Goal: Find specific page/section: Find specific page/section

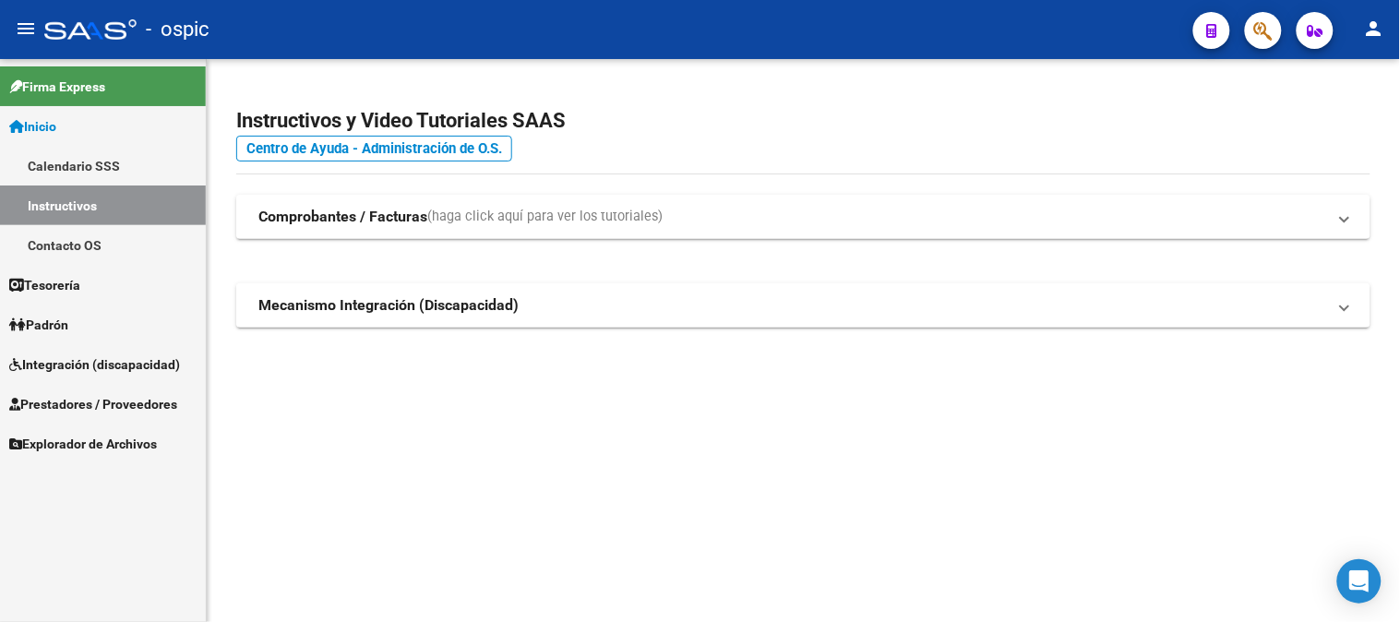
click at [85, 394] on span "Prestadores / Proveedores" at bounding box center [93, 404] width 168 height 20
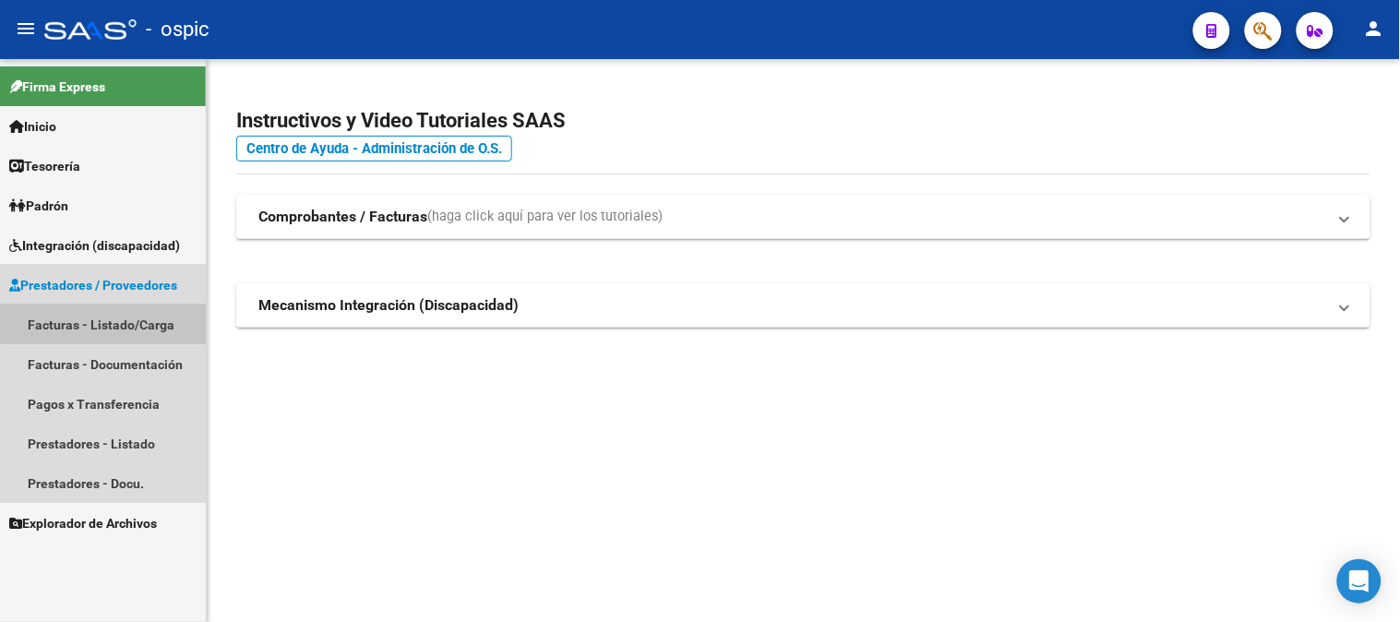
click at [108, 319] on link "Facturas - Listado/Carga" at bounding box center [103, 325] width 206 height 40
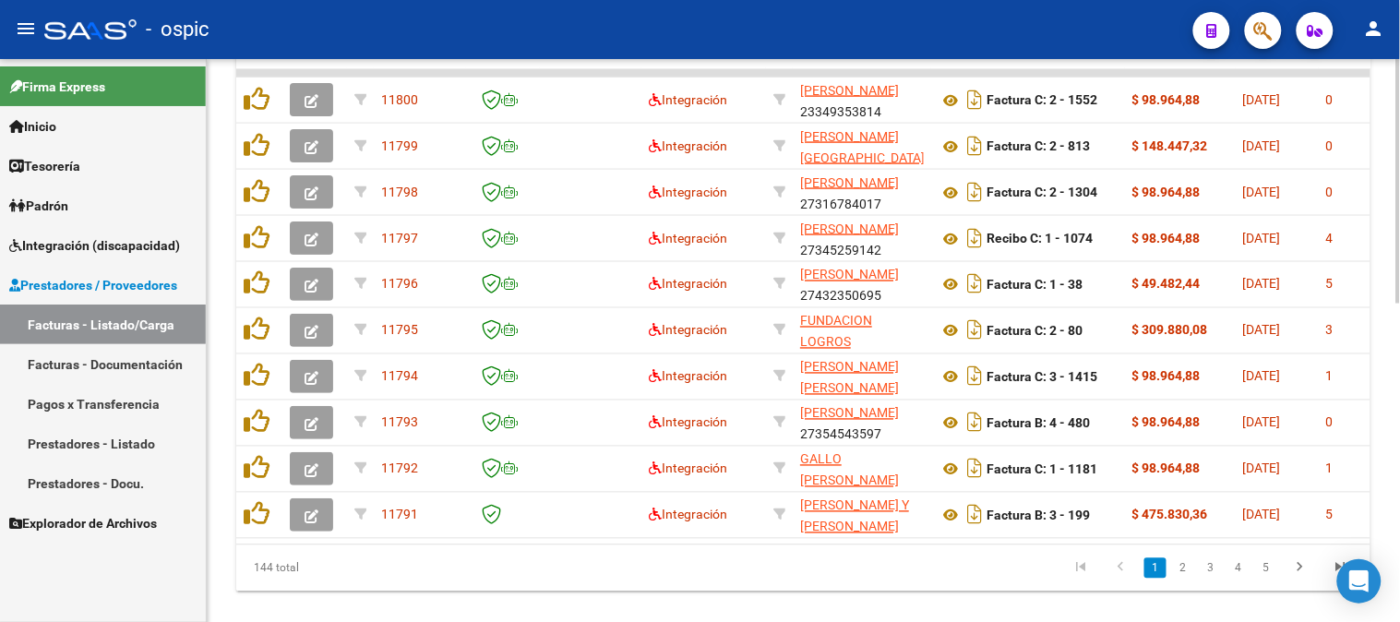
scroll to position [689, 0]
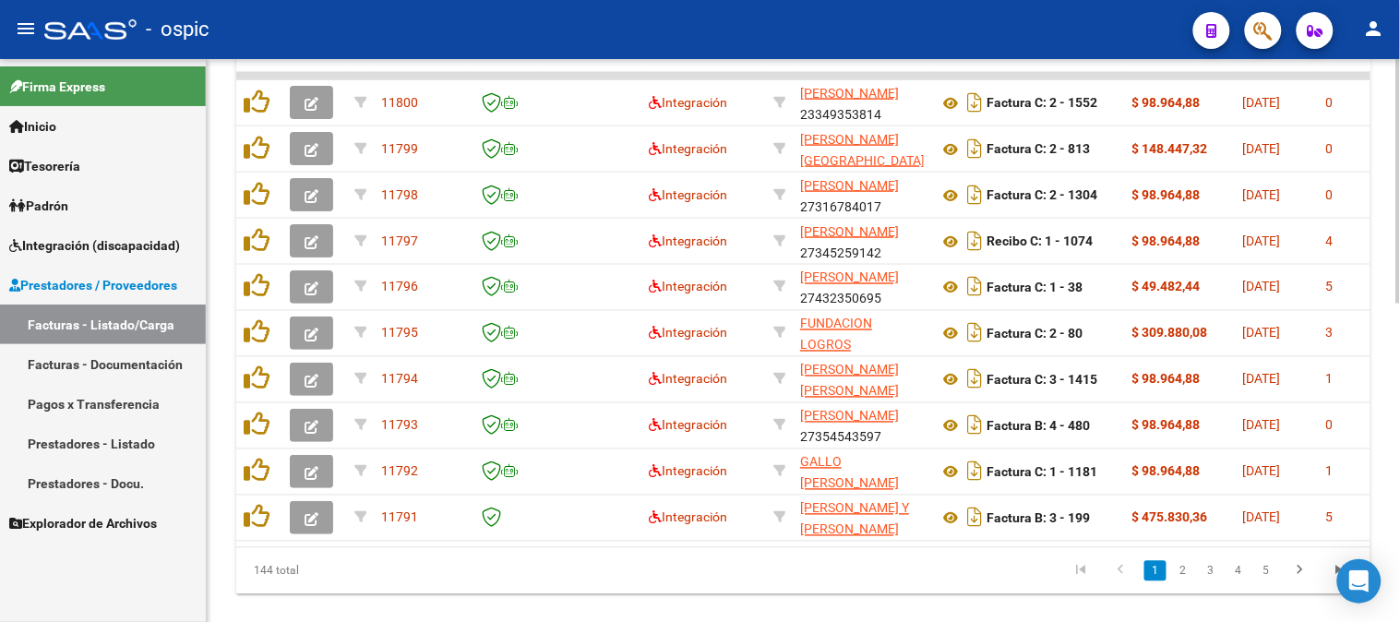
click at [1398, 385] on div at bounding box center [1399, 486] width 5 height 245
drag, startPoint x: 78, startPoint y: 287, endPoint x: 80, endPoint y: 259, distance: 27.8
click at [78, 286] on span "Prestadores / Proveedores" at bounding box center [93, 285] width 168 height 20
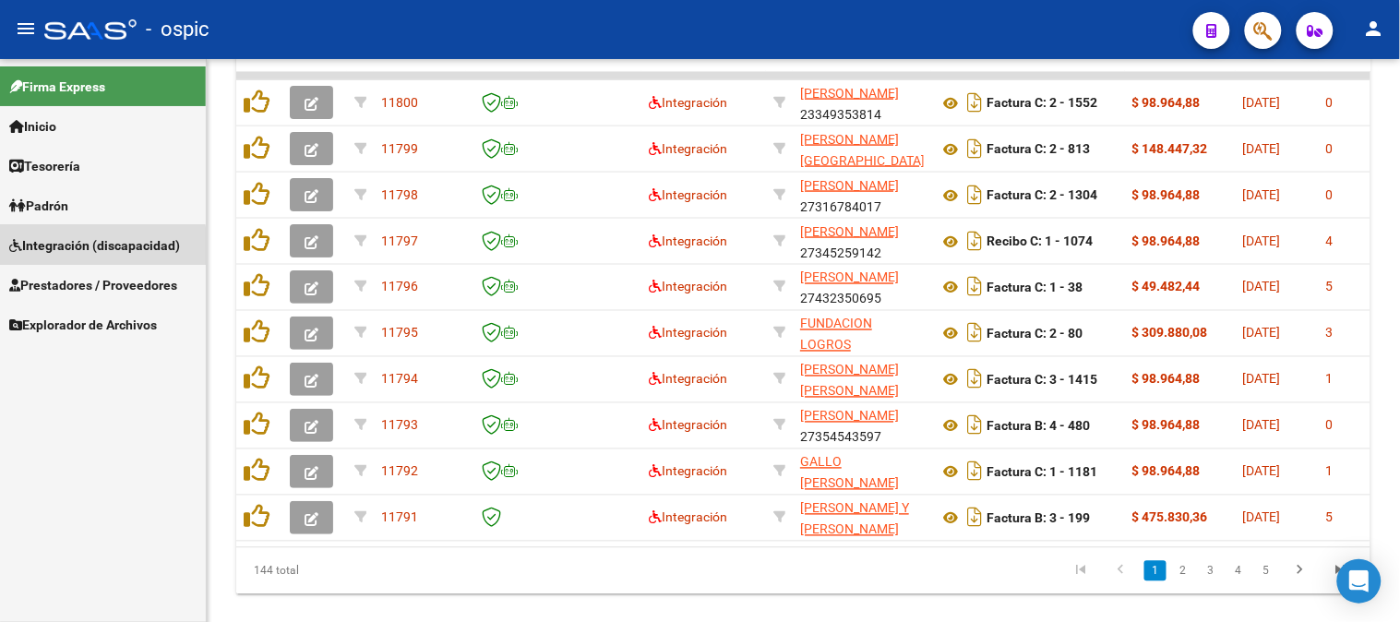
click at [84, 247] on span "Integración (discapacidad)" at bounding box center [94, 245] width 171 height 20
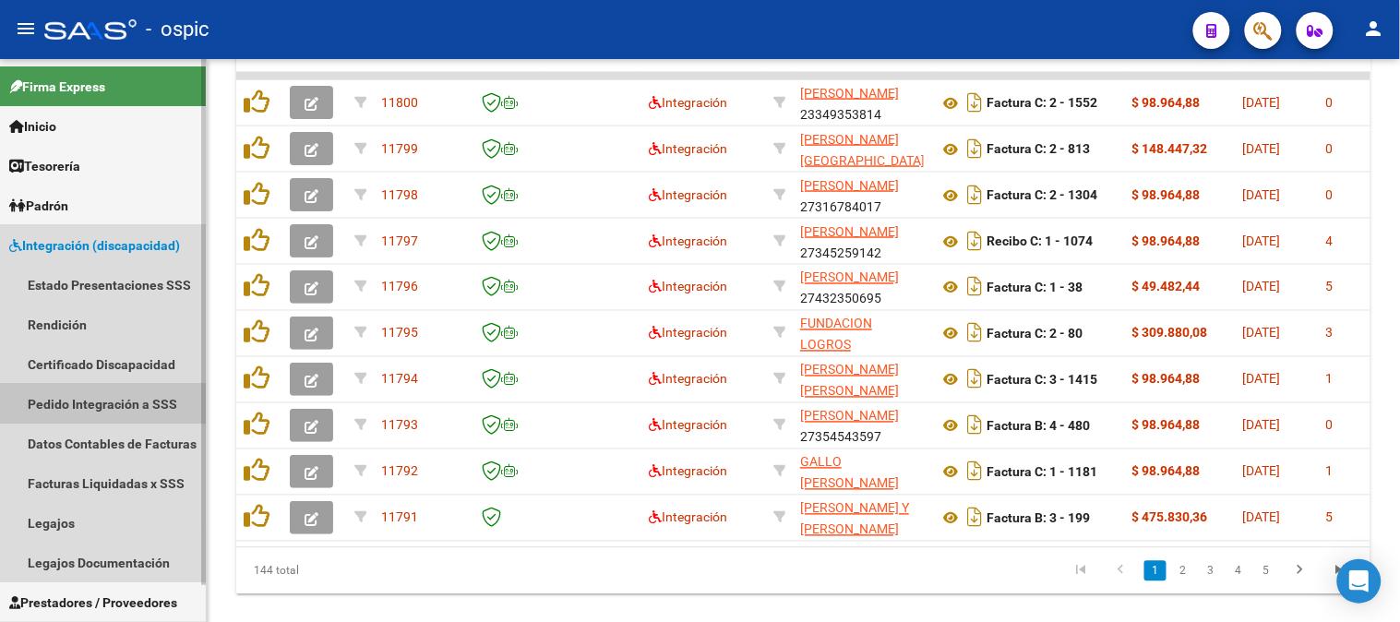
click at [94, 391] on link "Pedido Integración a SSS" at bounding box center [103, 404] width 206 height 40
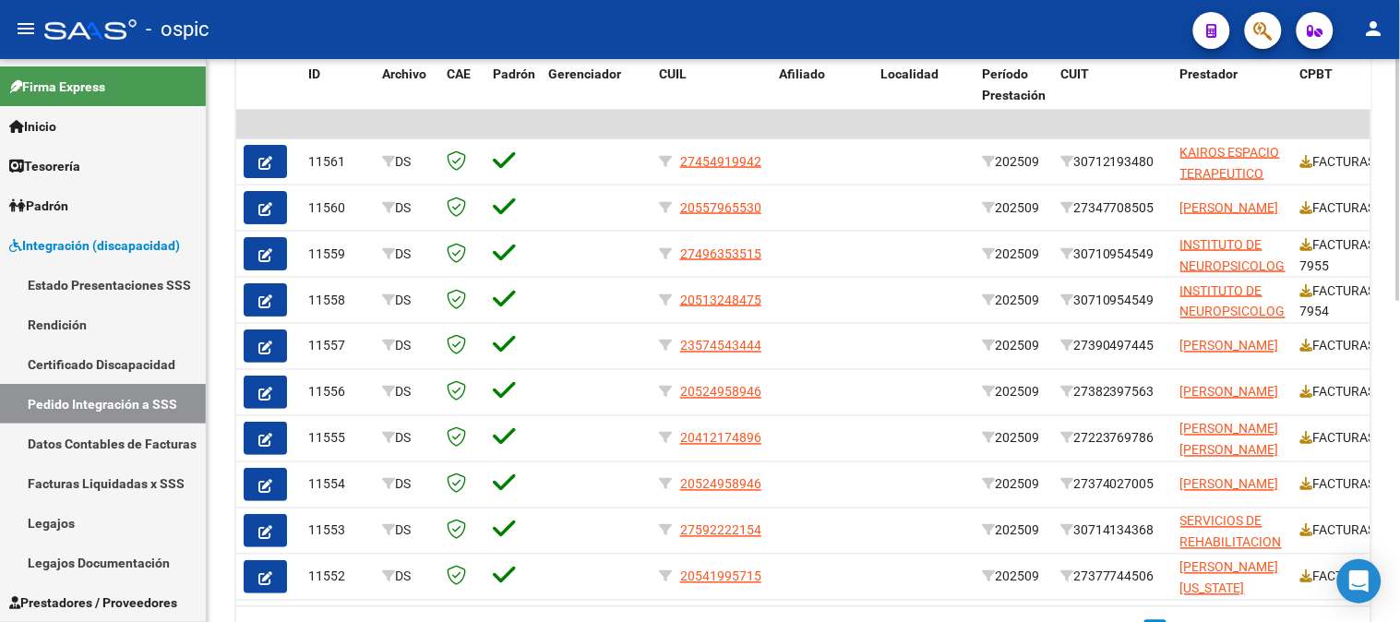
scroll to position [647, 0]
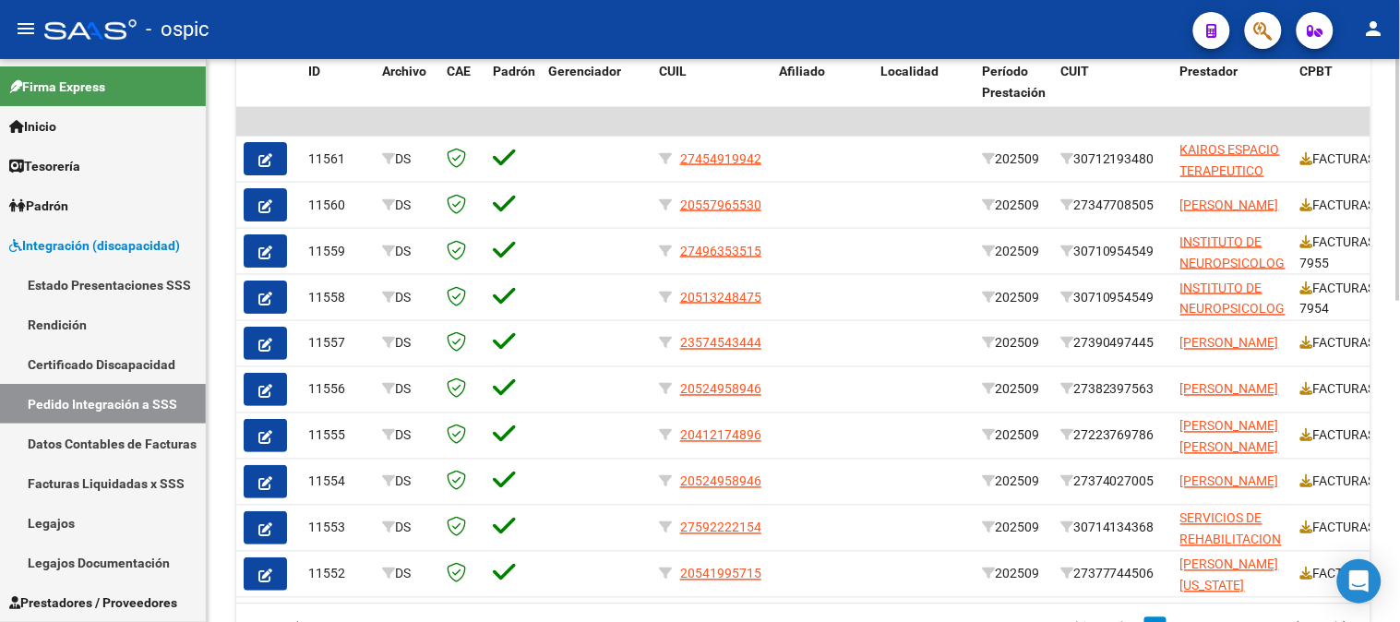
click at [1398, 356] on div at bounding box center [1399, 463] width 5 height 242
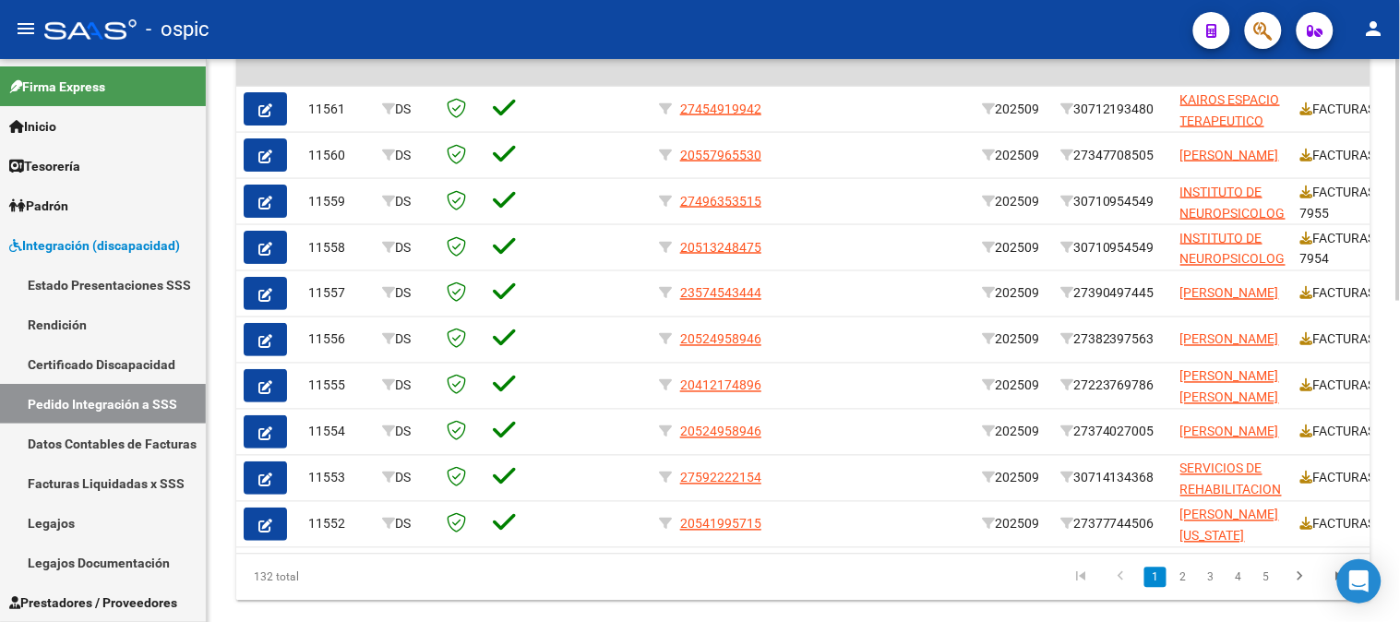
scroll to position [677, 0]
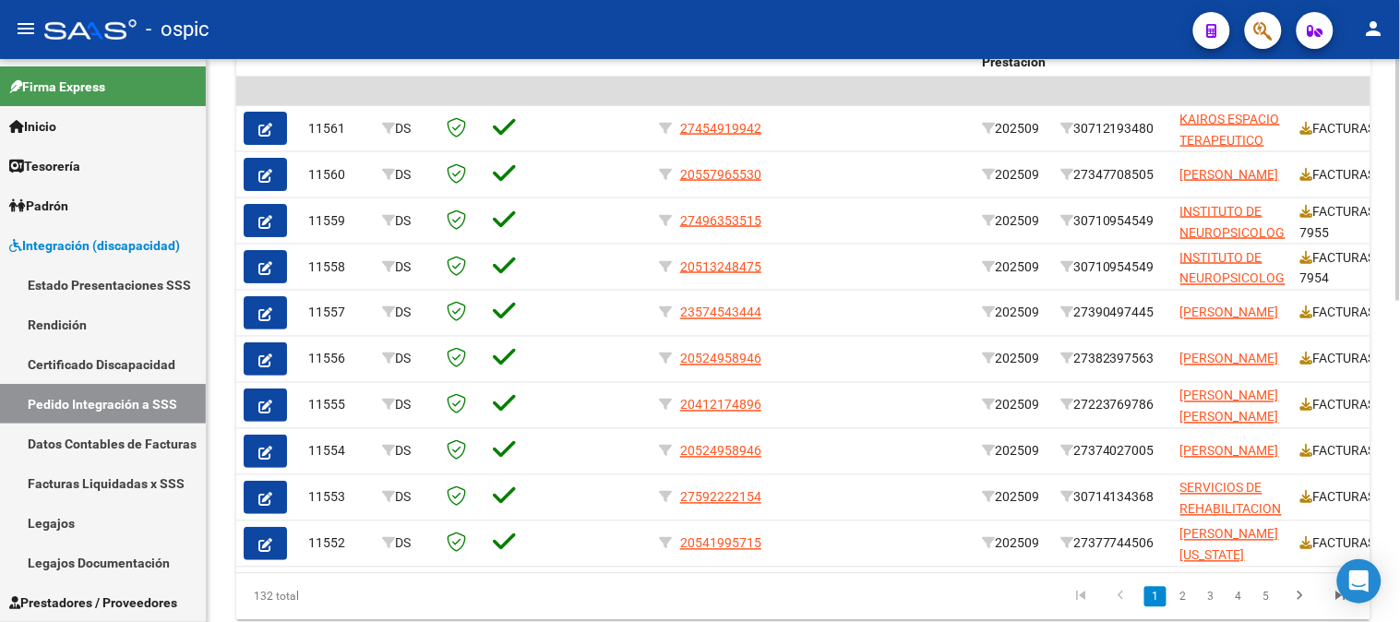
click at [1399, 455] on div at bounding box center [1399, 476] width 5 height 242
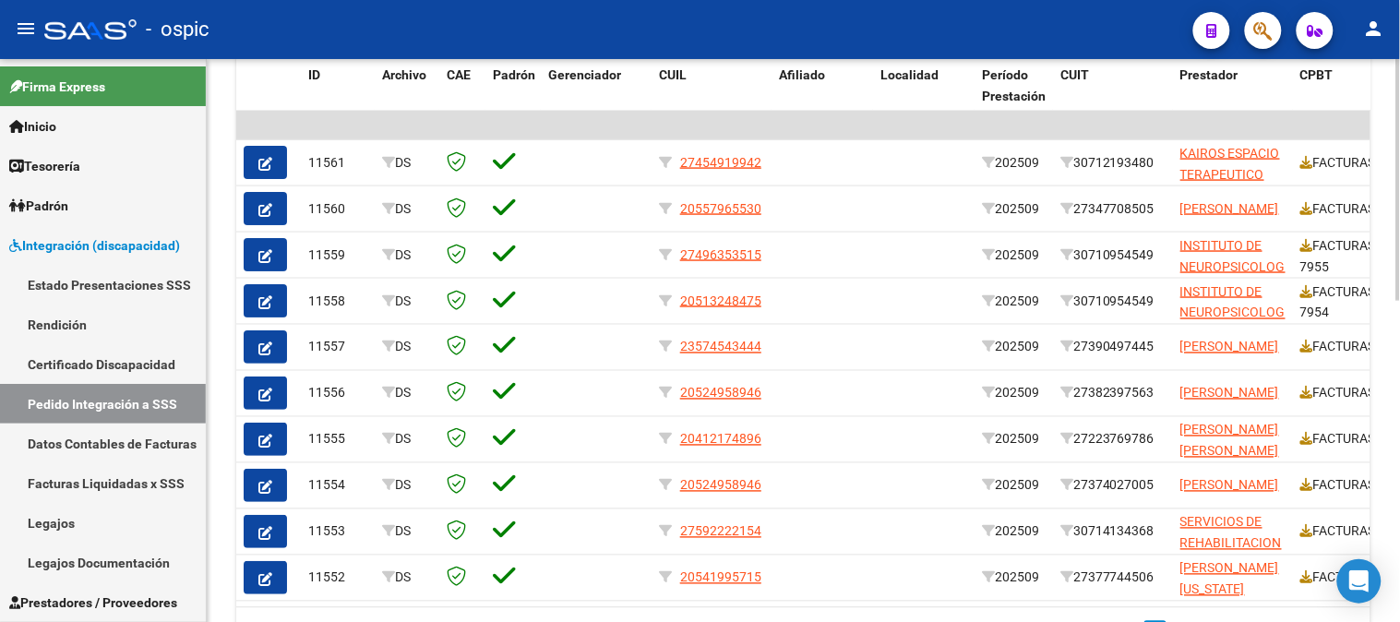
scroll to position [607, 0]
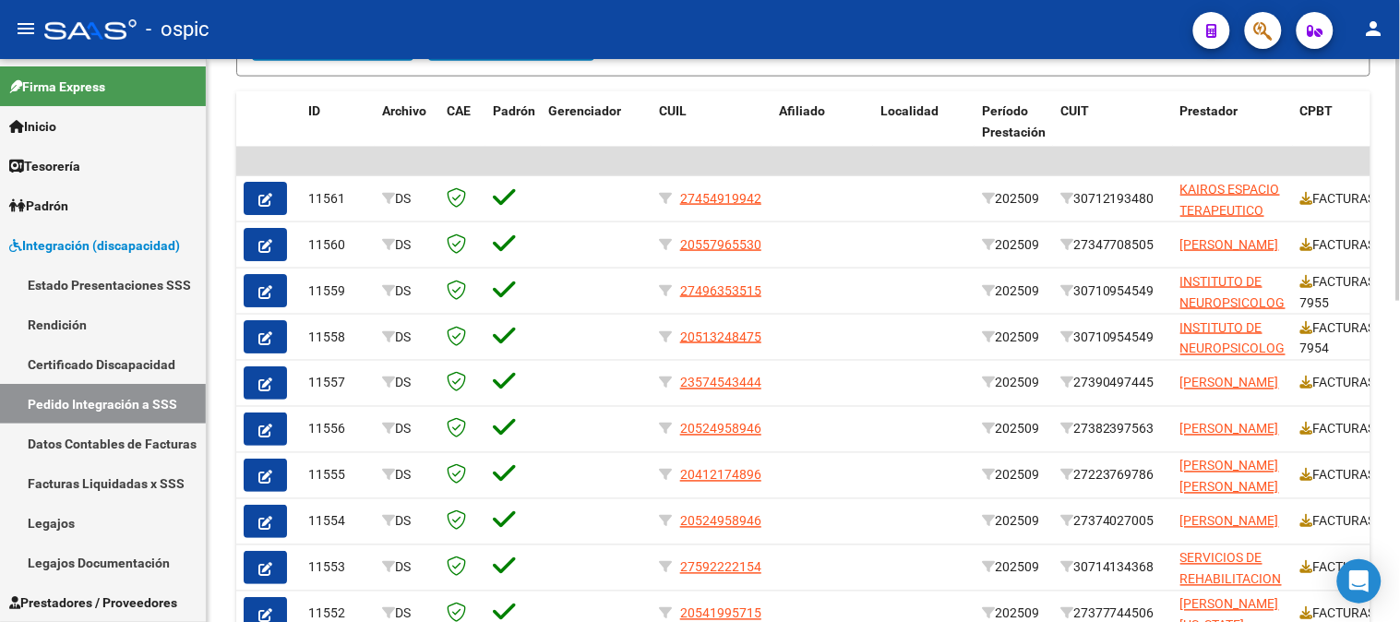
click at [1399, 426] on div at bounding box center [1399, 446] width 5 height 242
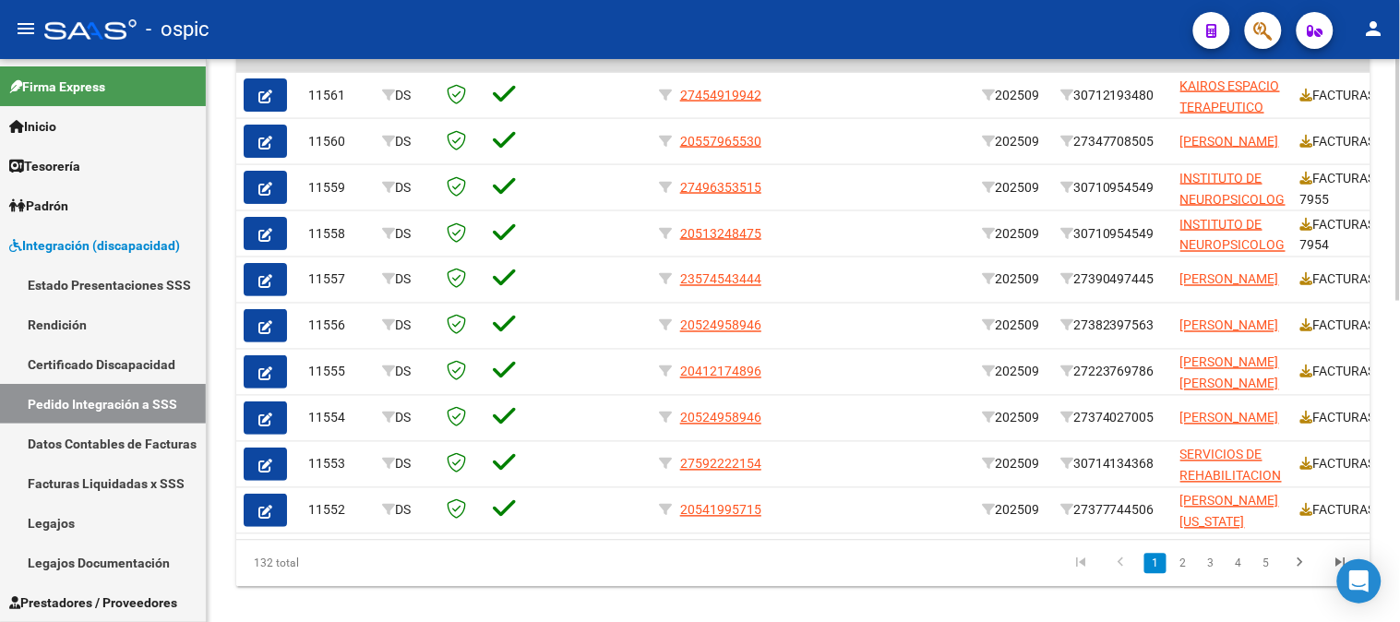
scroll to position [705, 0]
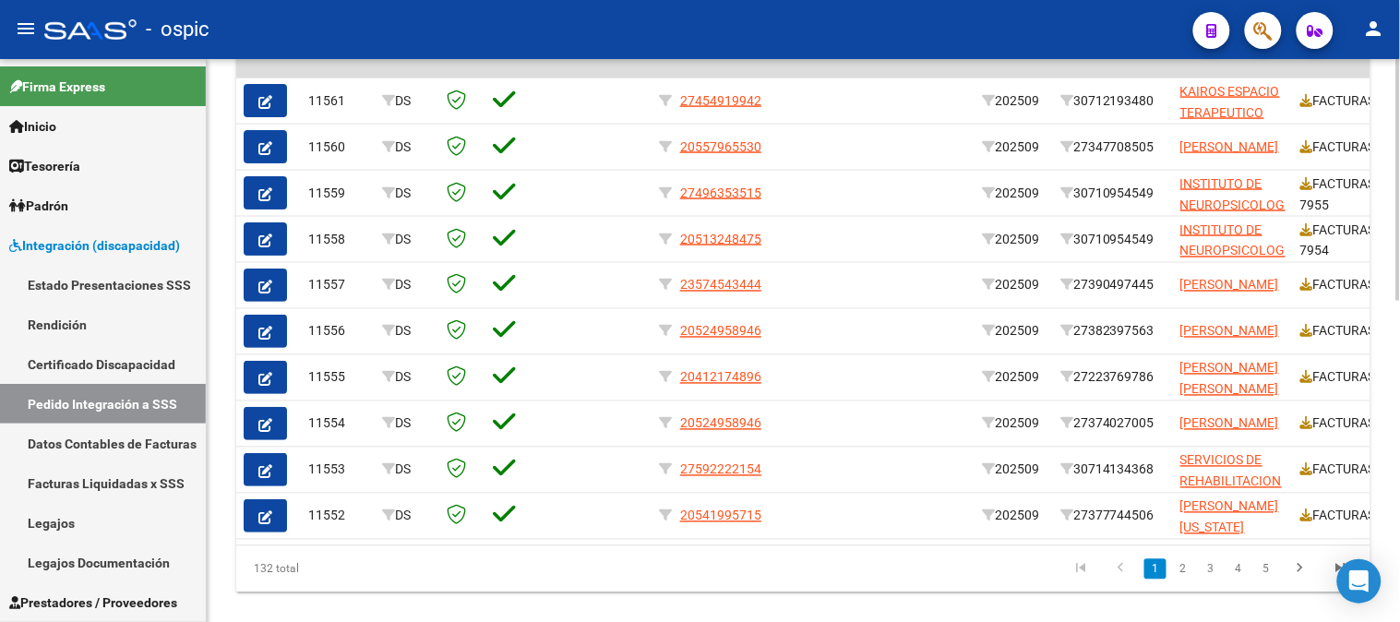
click at [1399, 380] on div at bounding box center [1399, 488] width 5 height 242
click at [89, 249] on span "Integración (discapacidad)" at bounding box center [94, 245] width 171 height 20
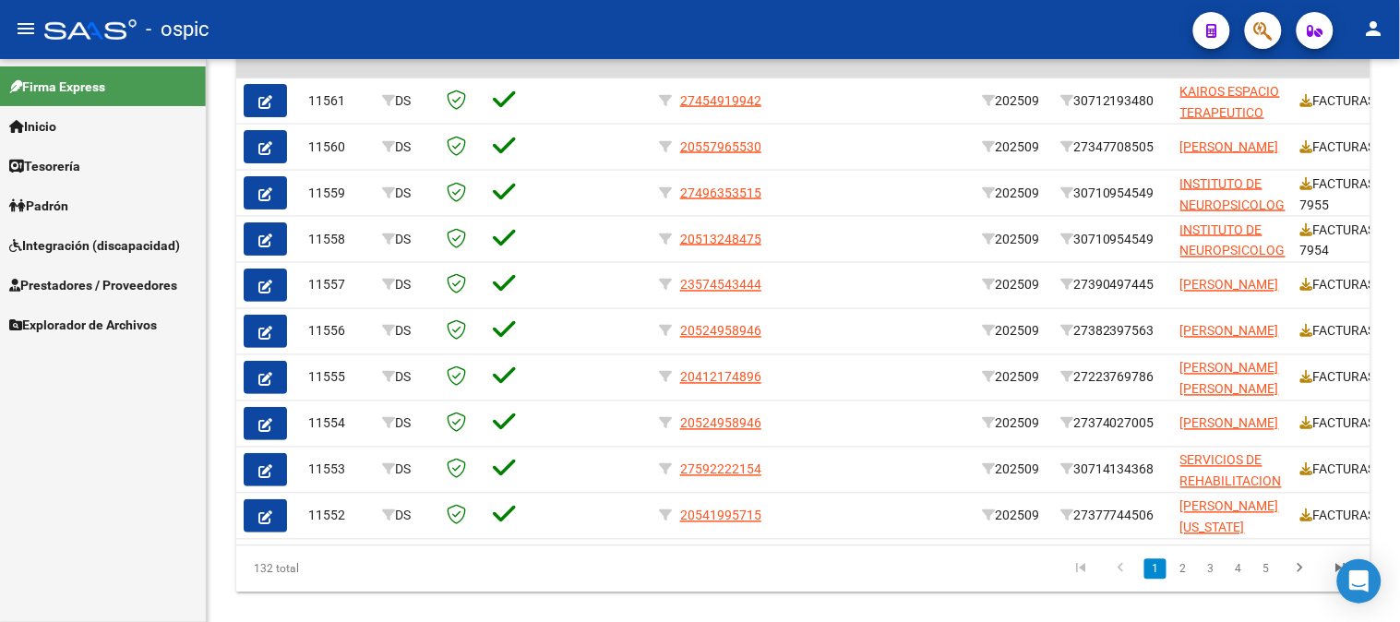
click at [70, 273] on link "Prestadores / Proveedores" at bounding box center [103, 285] width 206 height 40
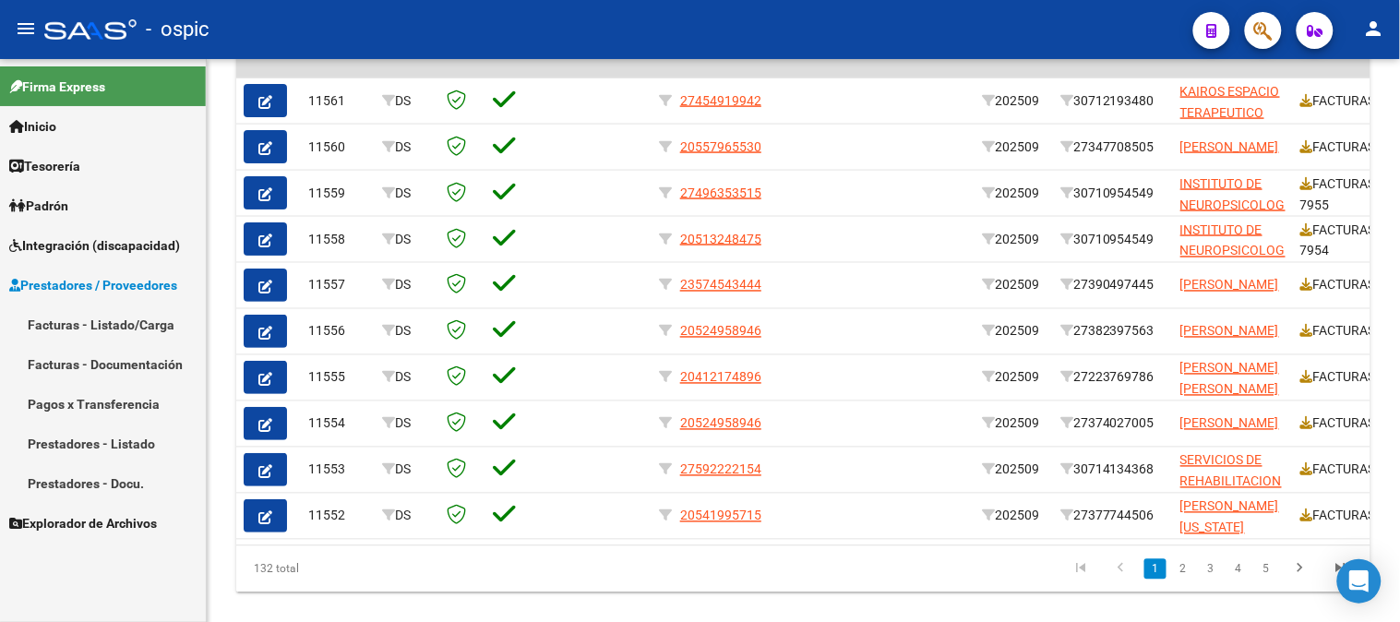
click at [92, 342] on link "Facturas - Listado/Carga" at bounding box center [103, 325] width 206 height 40
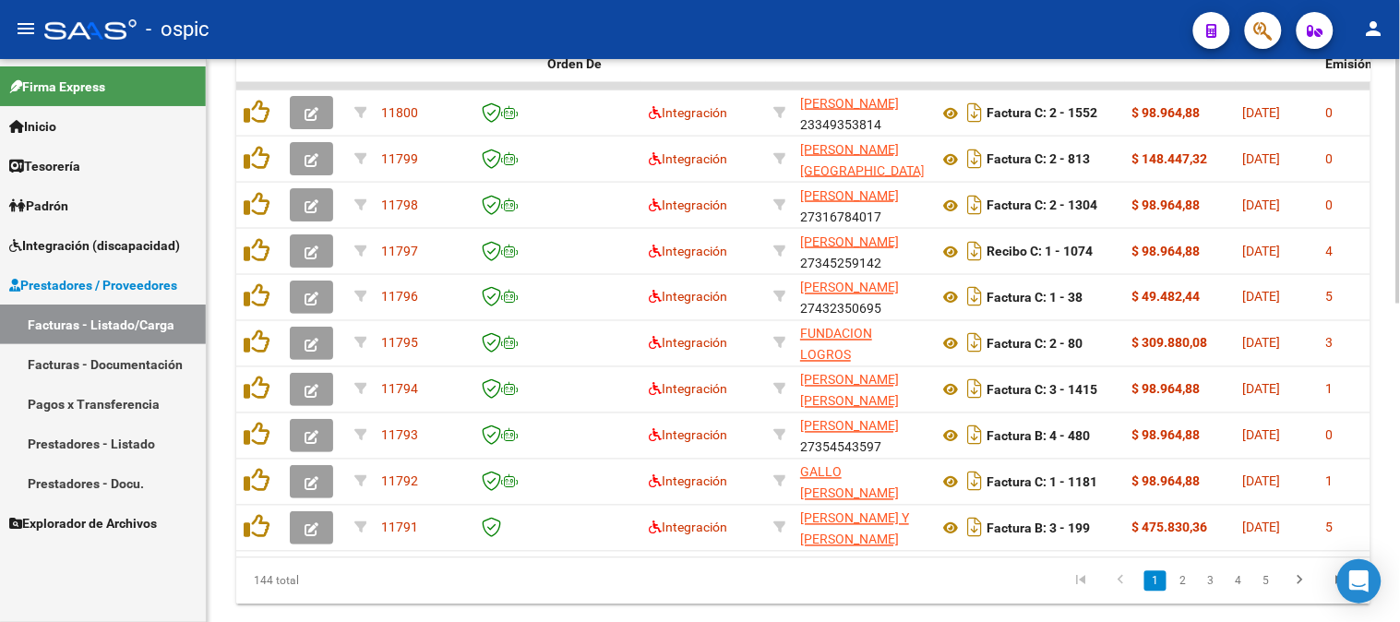
scroll to position [683, 0]
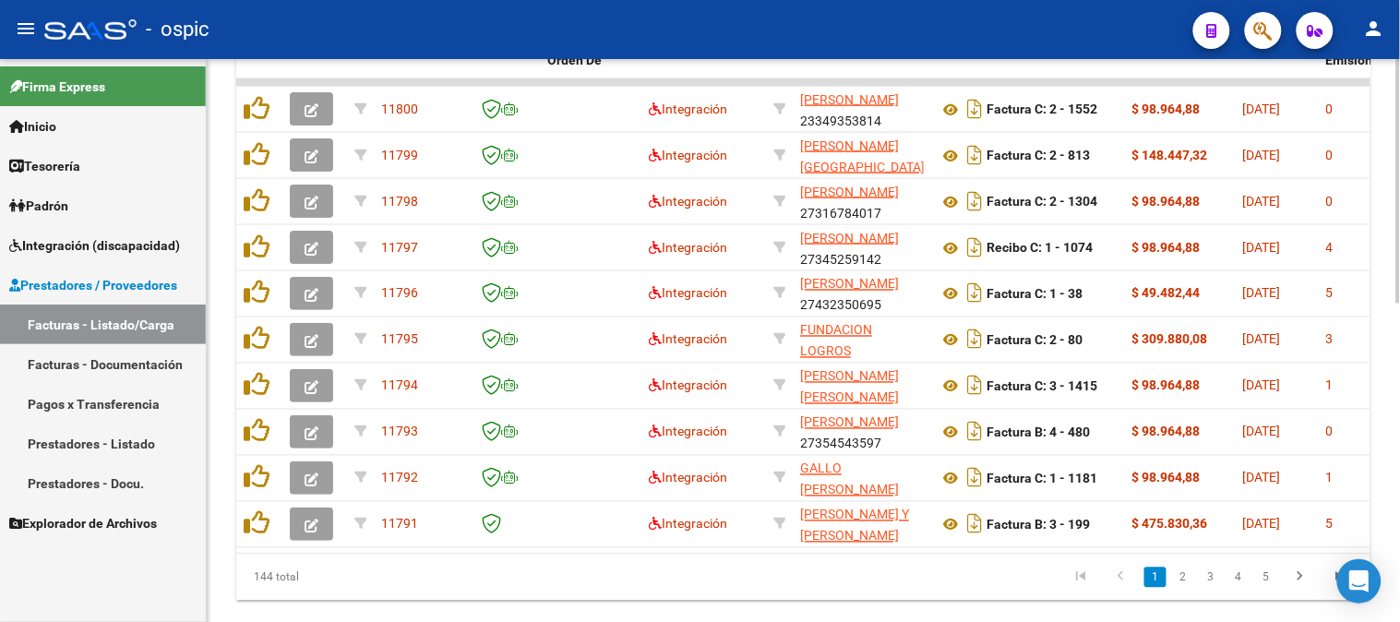
click at [1395, 378] on div "Video tutorial PRESTADORES -> Listado de CPBTs Emitidos por Prestadores / Prove…" at bounding box center [806, 18] width 1198 height 1284
